Goal: Task Accomplishment & Management: Use online tool/utility

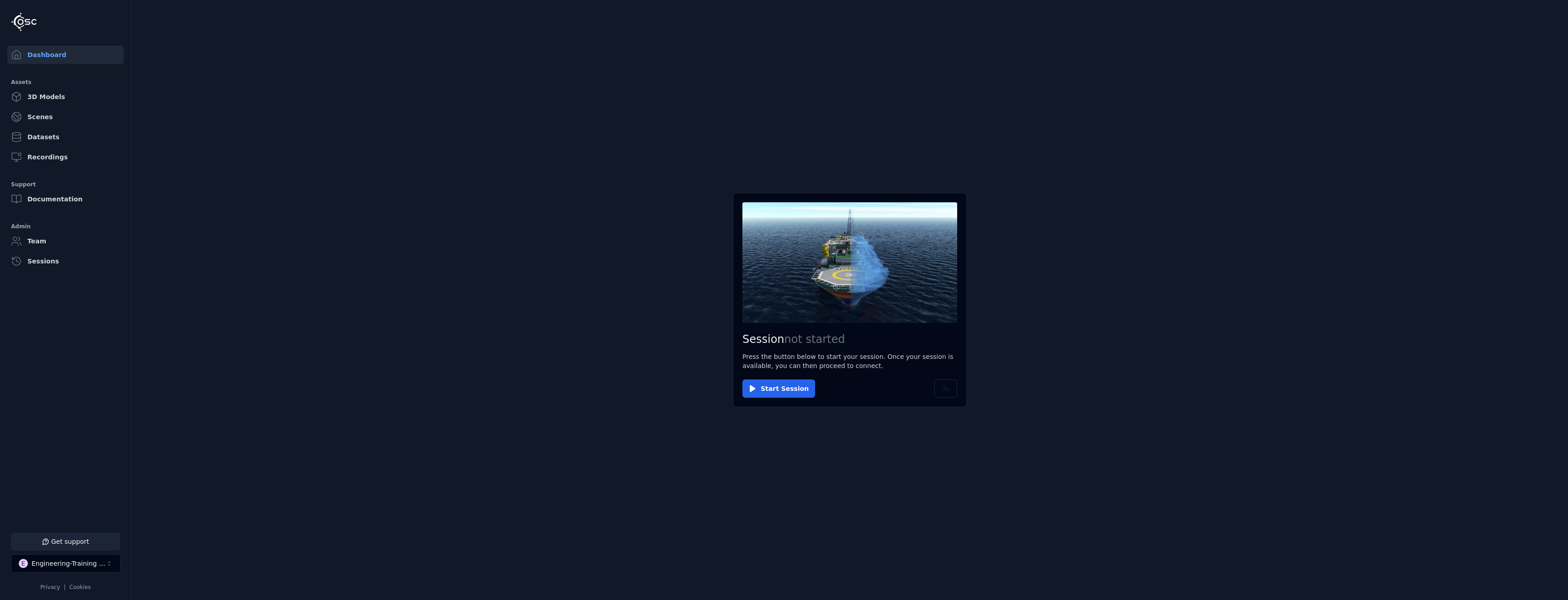
click at [82, 549] on button "Get support" at bounding box center [65, 542] width 109 height 18
click at [1557, 12] on icon at bounding box center [1557, 11] width 7 height 7
click at [103, 535] on button "1 unread message" at bounding box center [65, 542] width 109 height 18
click at [1554, 14] on icon at bounding box center [1557, 11] width 7 height 7
click at [61, 544] on button "1 unread message" at bounding box center [65, 542] width 109 height 18
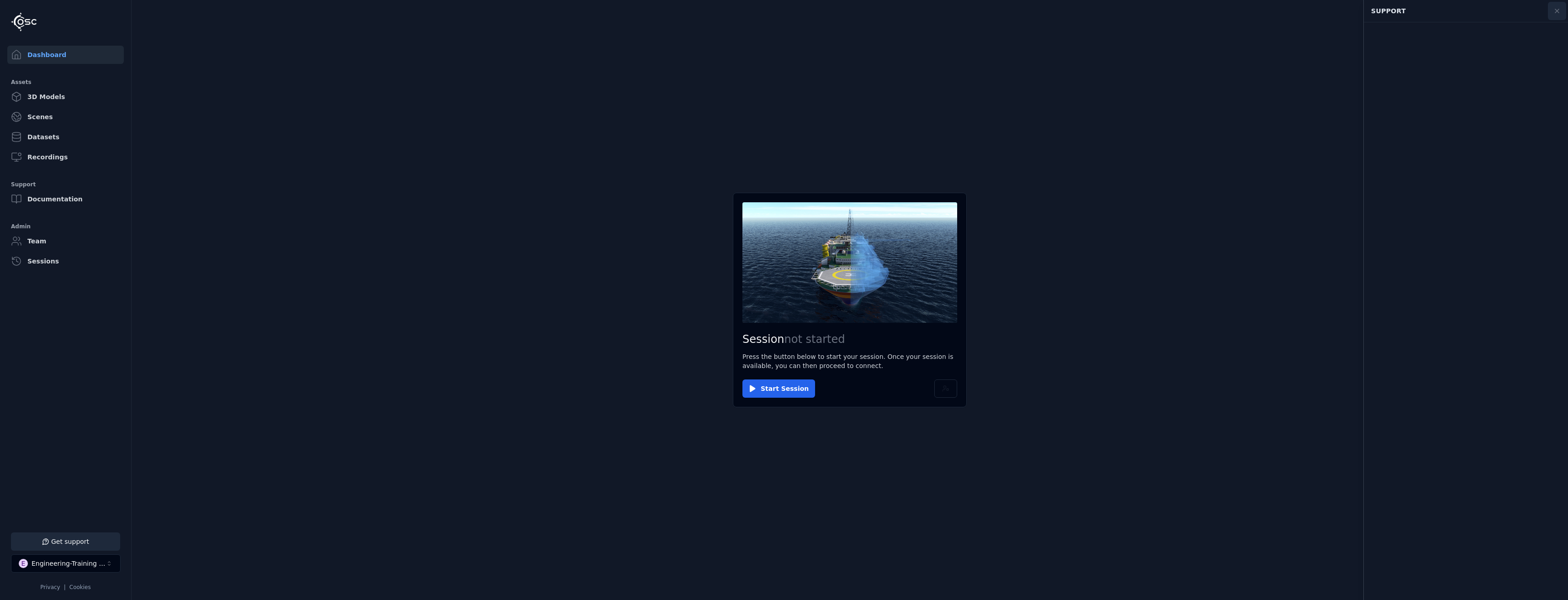
click at [1562, 7] on button at bounding box center [1557, 11] width 18 height 18
drag, startPoint x: 61, startPoint y: 537, endPoint x: 73, endPoint y: 537, distance: 12.0
click at [61, 537] on button "1 unread message" at bounding box center [65, 542] width 109 height 18
click at [774, 387] on button "Start Session" at bounding box center [779, 389] width 72 height 18
click at [771, 380] on button "Connect" at bounding box center [763, 389] width 42 height 18
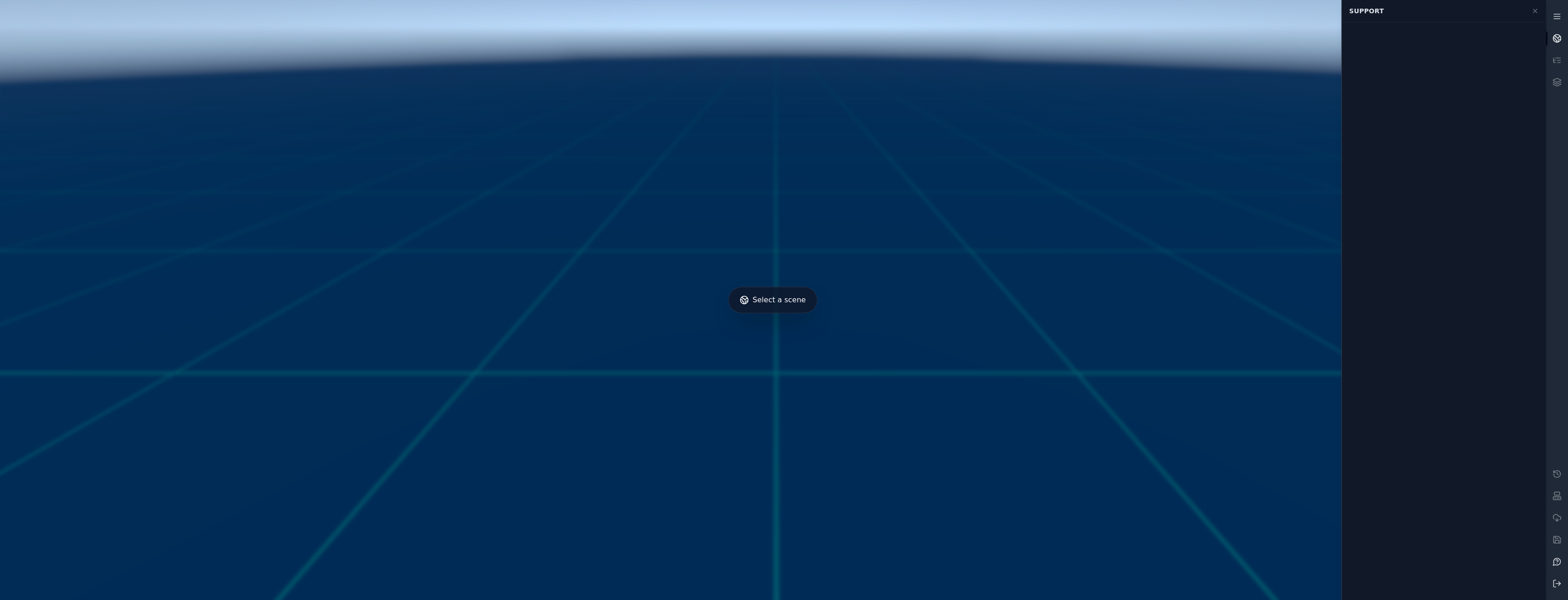
click at [1555, 33] on link at bounding box center [1557, 38] width 22 height 22
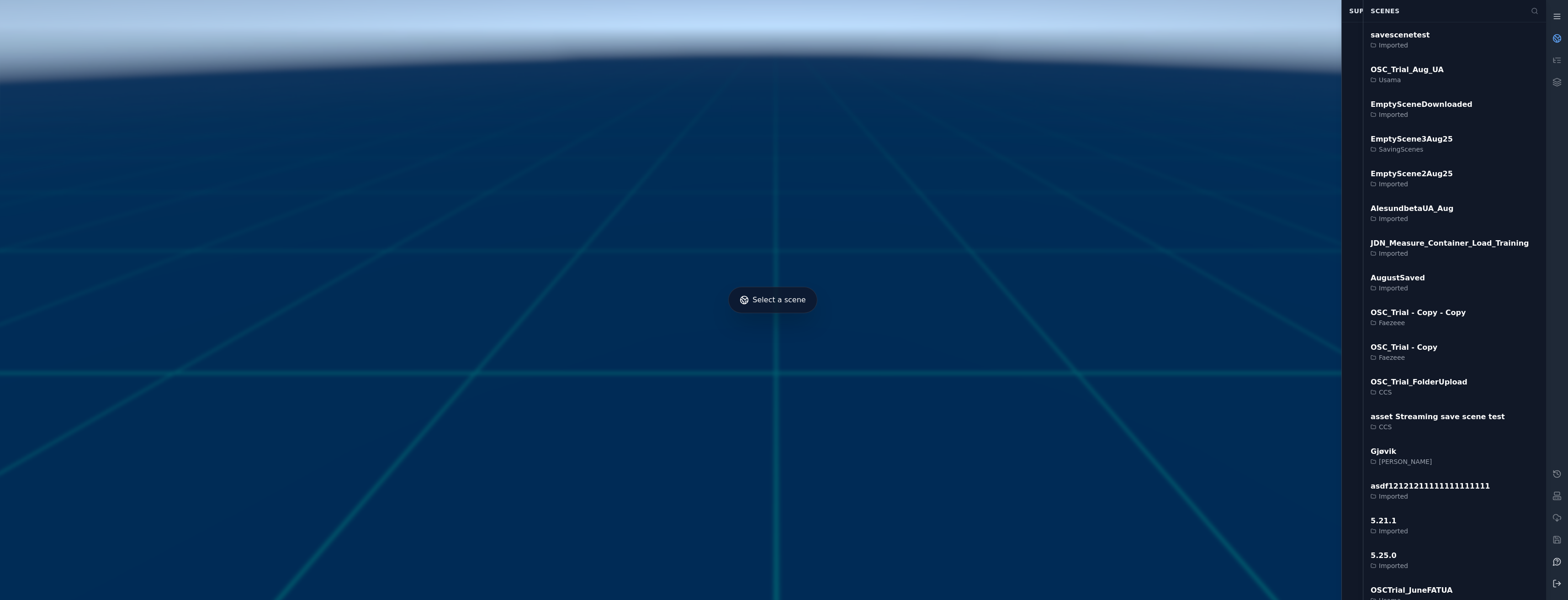
click at [1563, 472] on link at bounding box center [1557, 474] width 22 height 22
click at [1555, 565] on icon at bounding box center [1557, 562] width 7 height 7
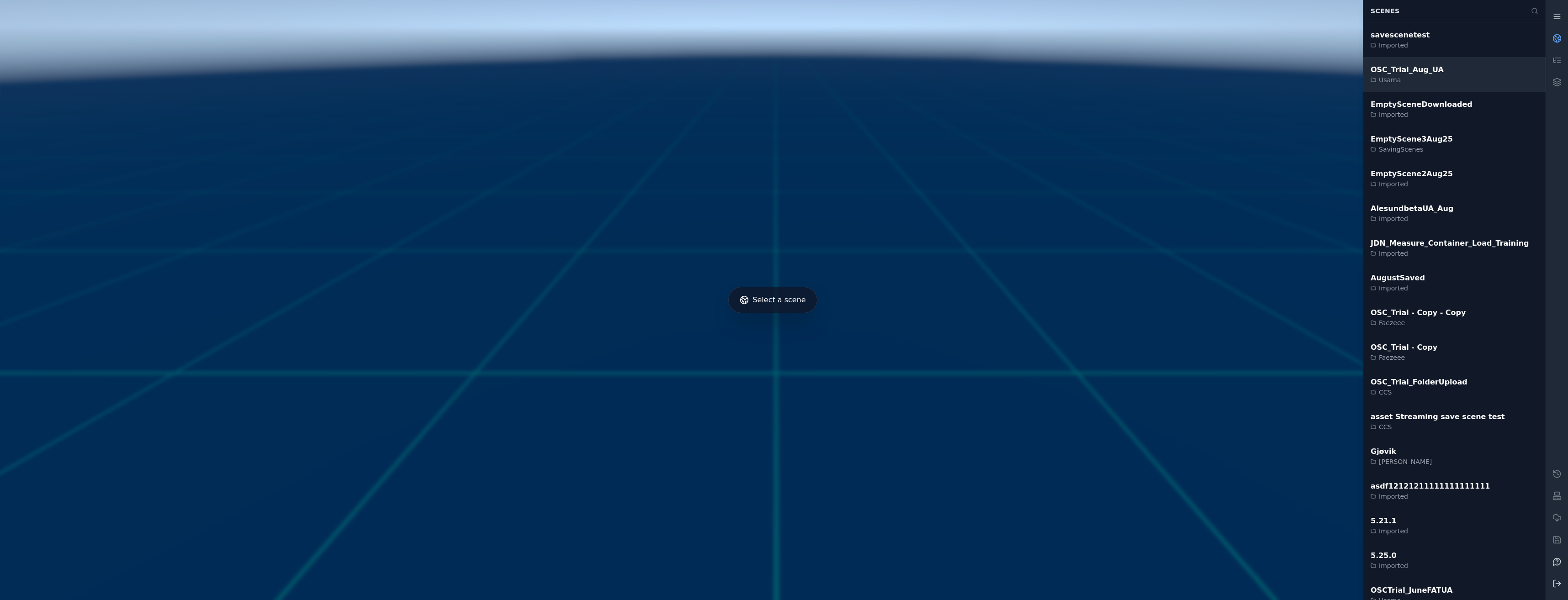
click at [1477, 72] on div "OSC_Trial_Aug_UA Usama" at bounding box center [1454, 74] width 182 height 35
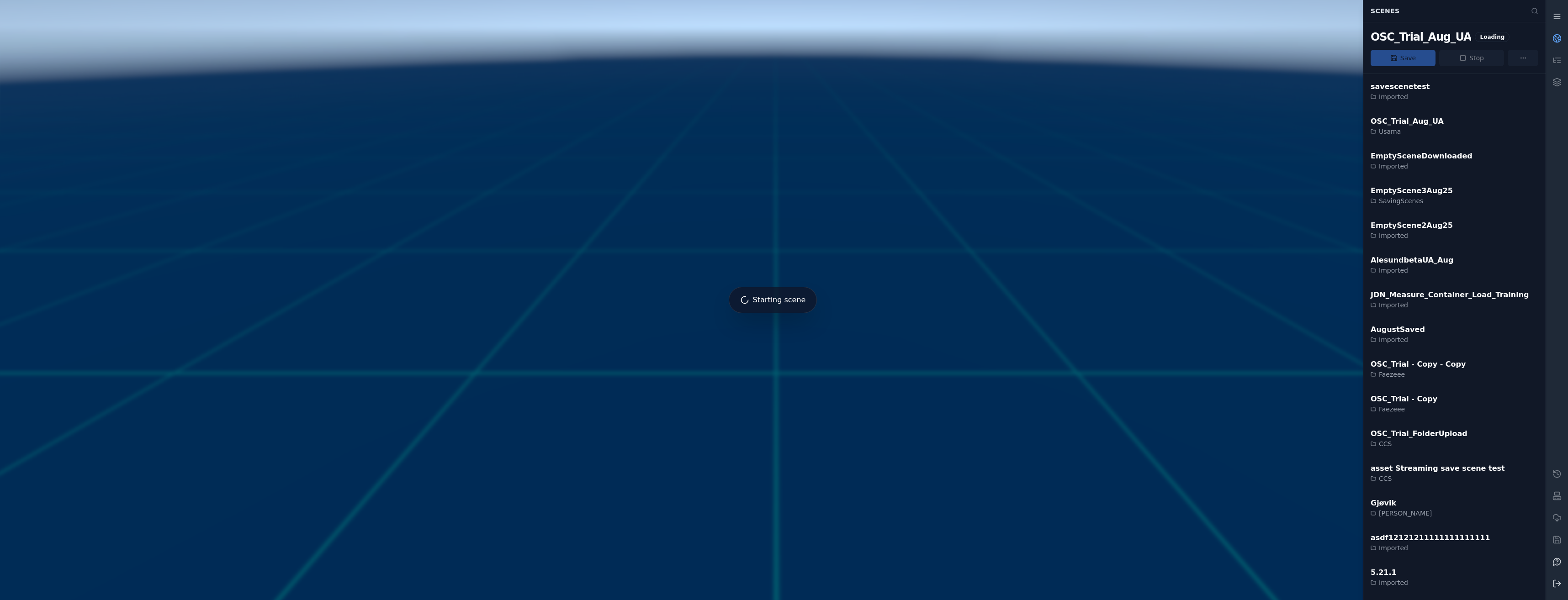
click at [1553, 33] on link at bounding box center [1557, 38] width 22 height 22
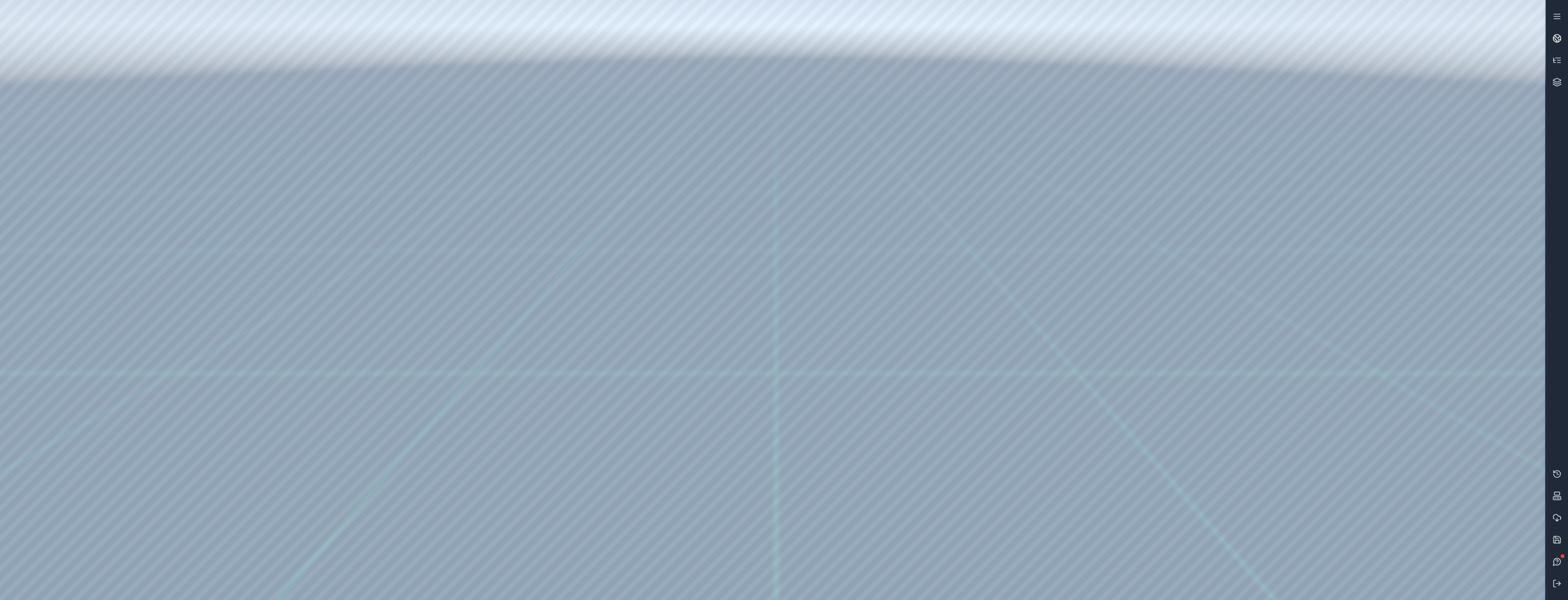
click at [1561, 33] on link at bounding box center [1557, 38] width 22 height 22
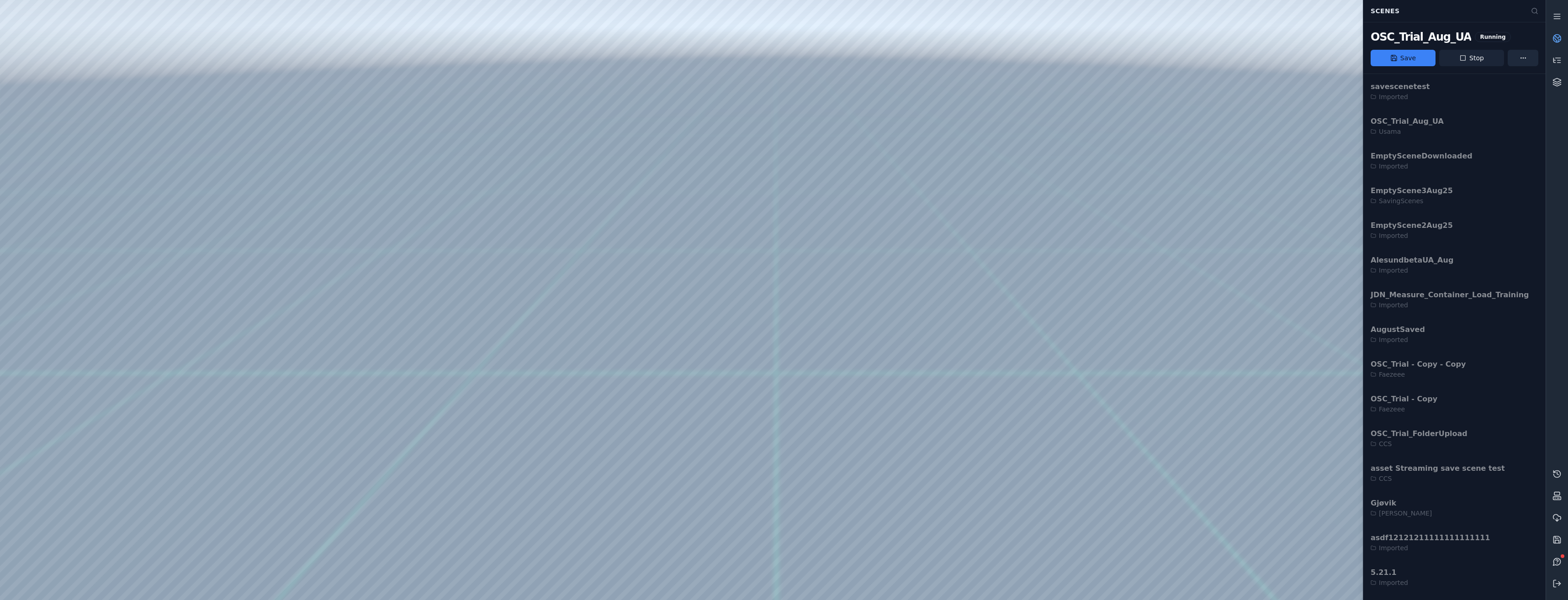
click at [1465, 58] on icon at bounding box center [1463, 58] width 7 height 7
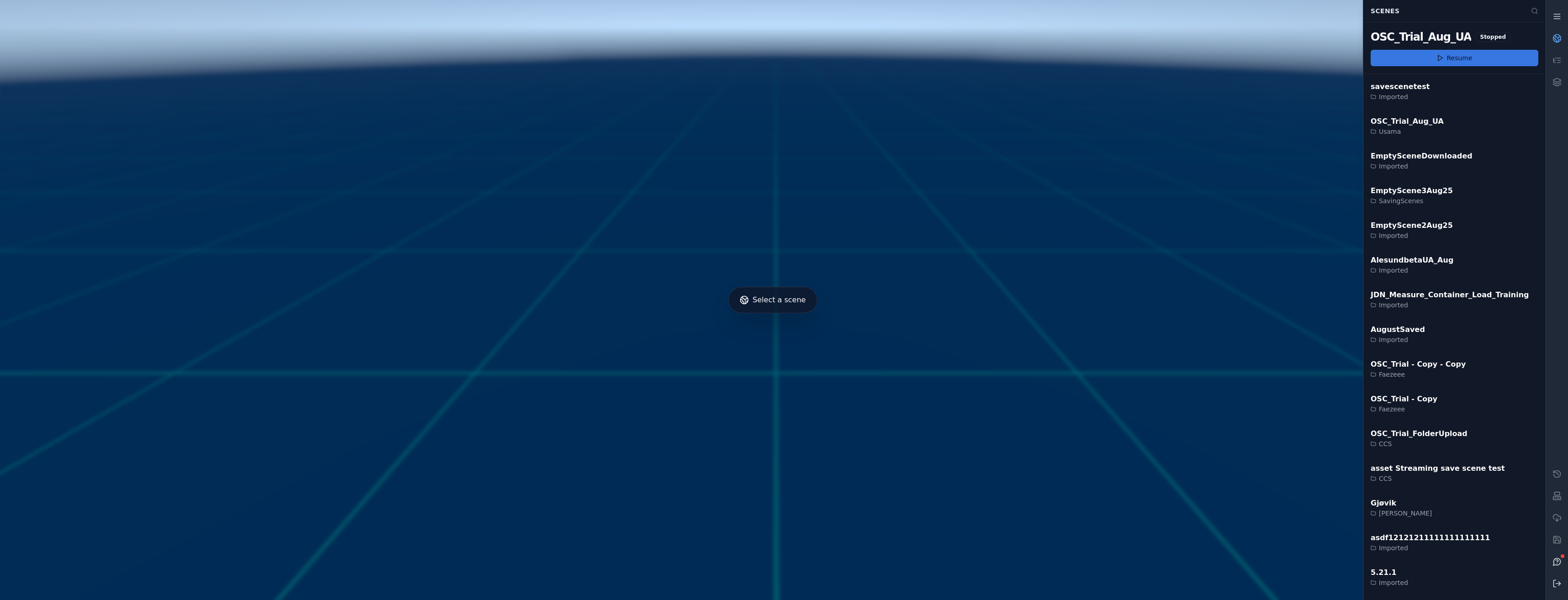
click at [1418, 60] on button "Resume" at bounding box center [1454, 58] width 167 height 16
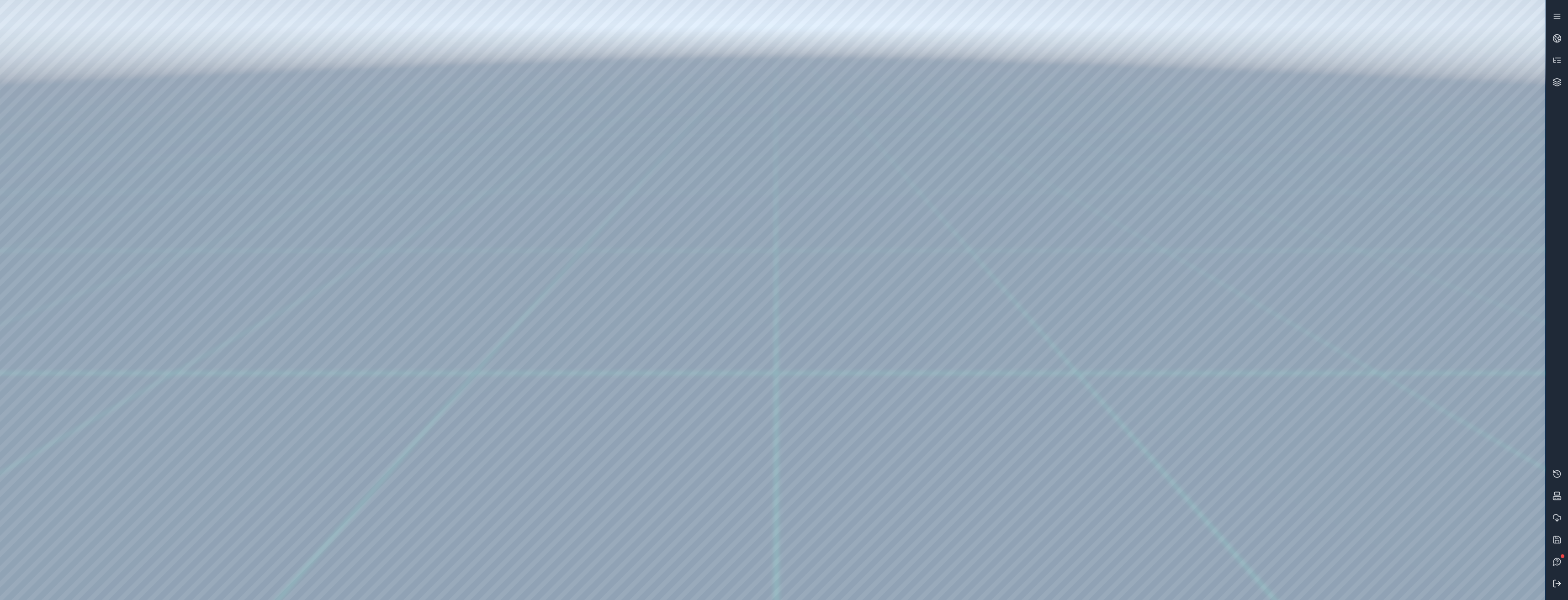
click at [1549, 587] on button at bounding box center [1557, 584] width 22 height 22
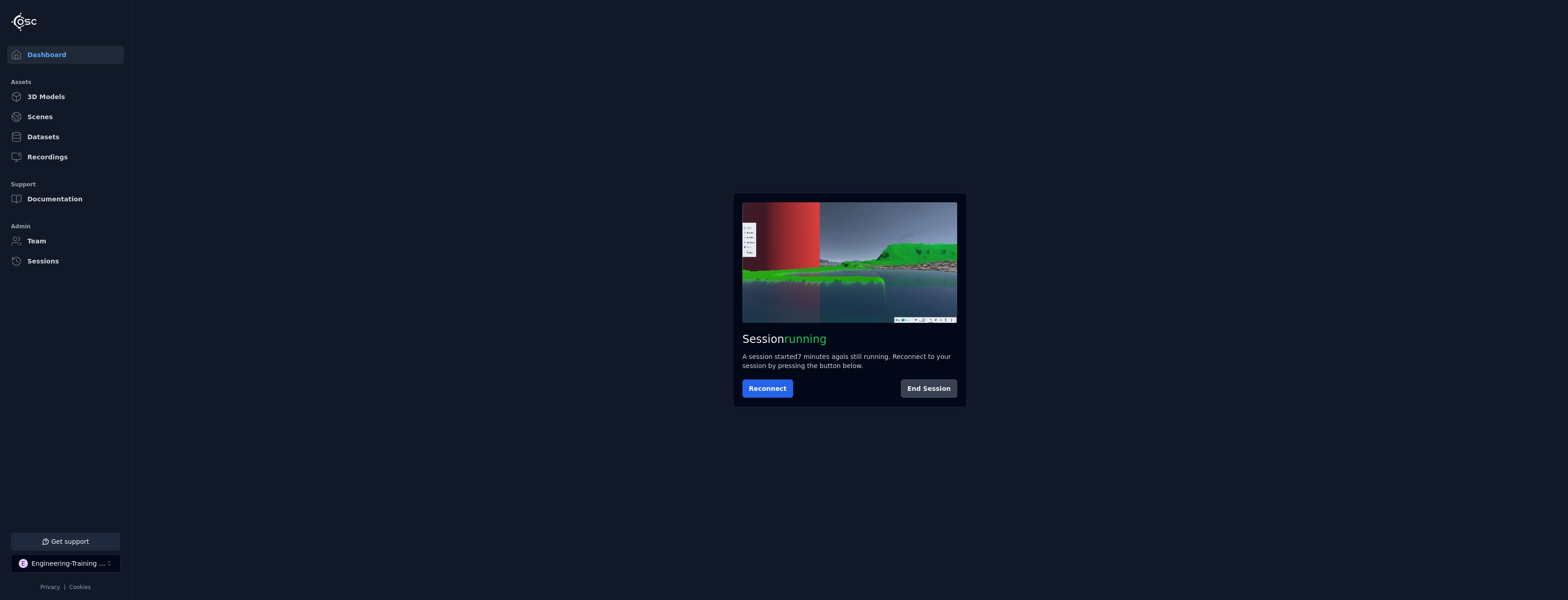
click at [953, 386] on button "End Session" at bounding box center [929, 389] width 56 height 18
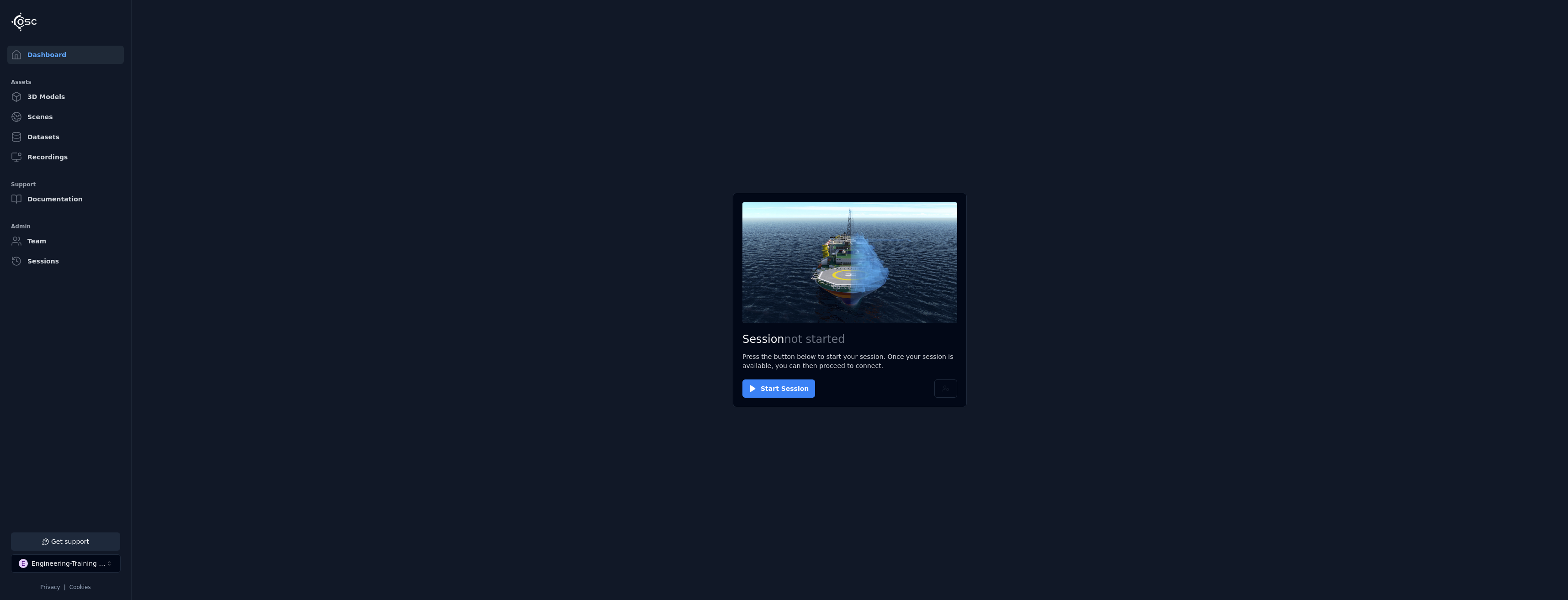
click at [802, 387] on button "Start Session" at bounding box center [779, 389] width 72 height 18
click at [768, 391] on button "Connect" at bounding box center [763, 389] width 42 height 18
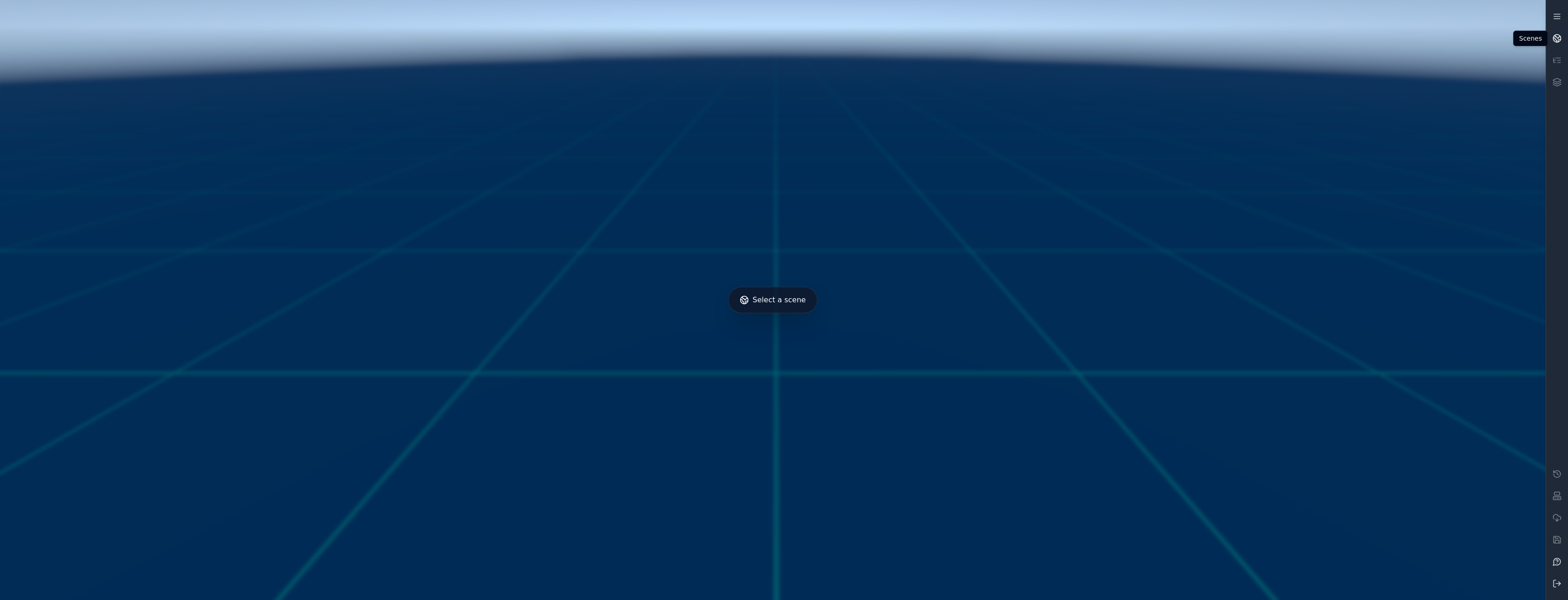
click at [1550, 33] on link at bounding box center [1557, 38] width 22 height 22
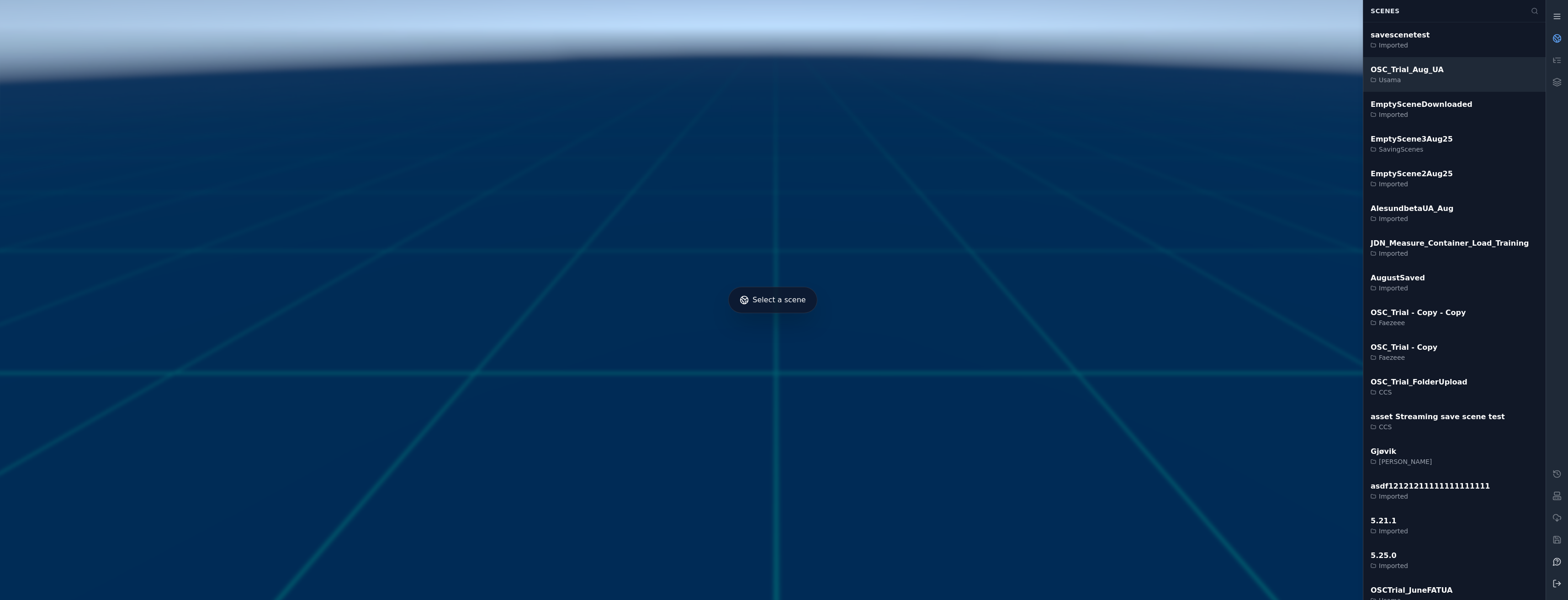
click at [1435, 78] on div "OSC_Trial_Aug_UA Usama" at bounding box center [1454, 74] width 182 height 35
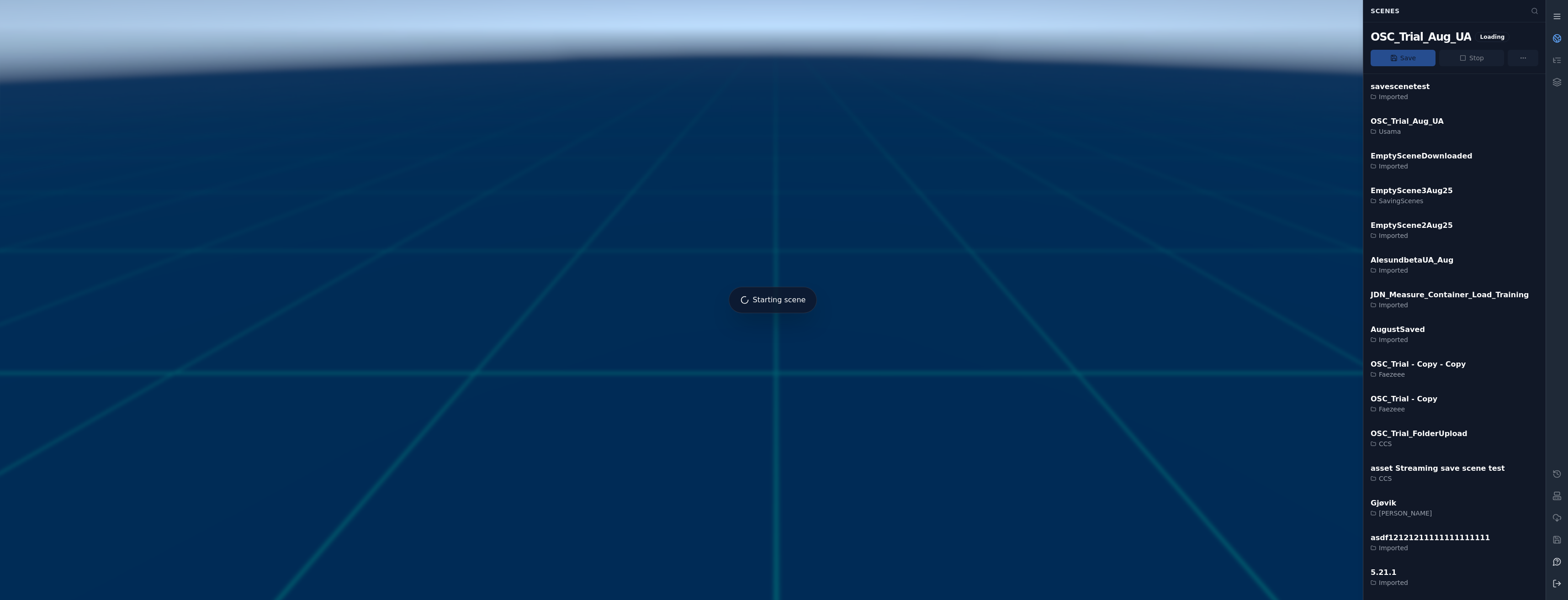
click at [1555, 35] on circle at bounding box center [1557, 38] width 8 height 8
